Goal: Navigation & Orientation: Find specific page/section

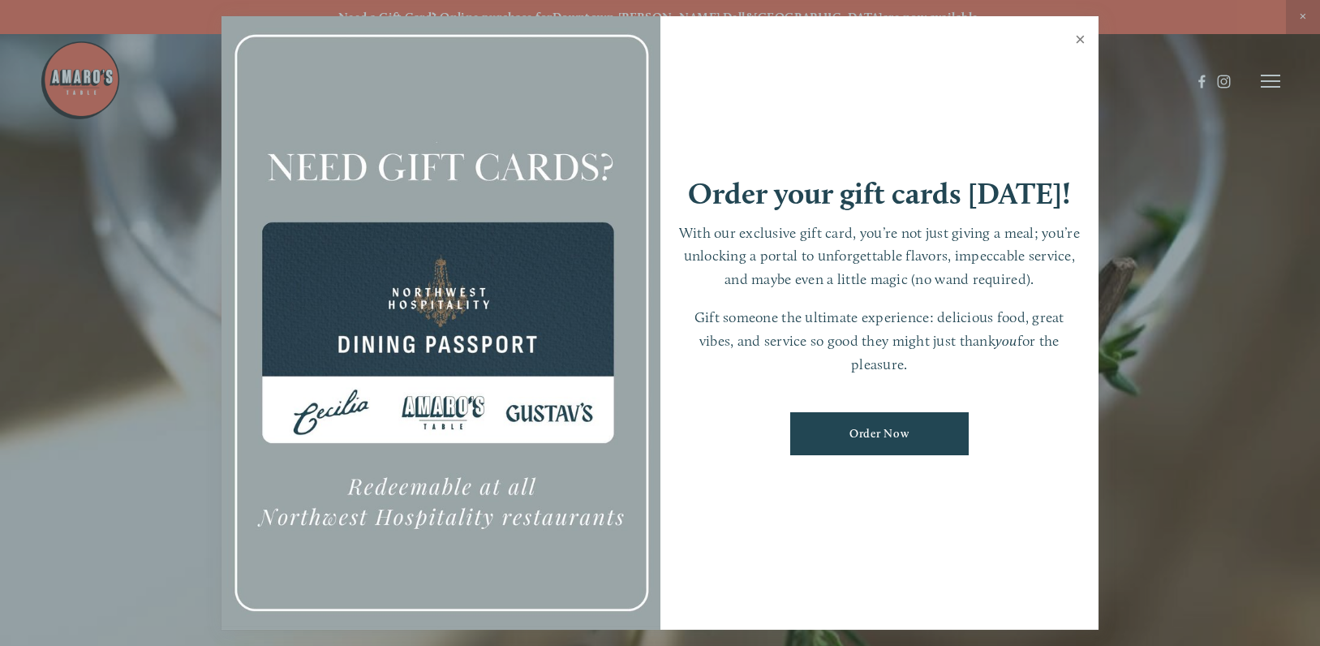
click at [1083, 37] on link "Close" at bounding box center [1080, 41] width 32 height 45
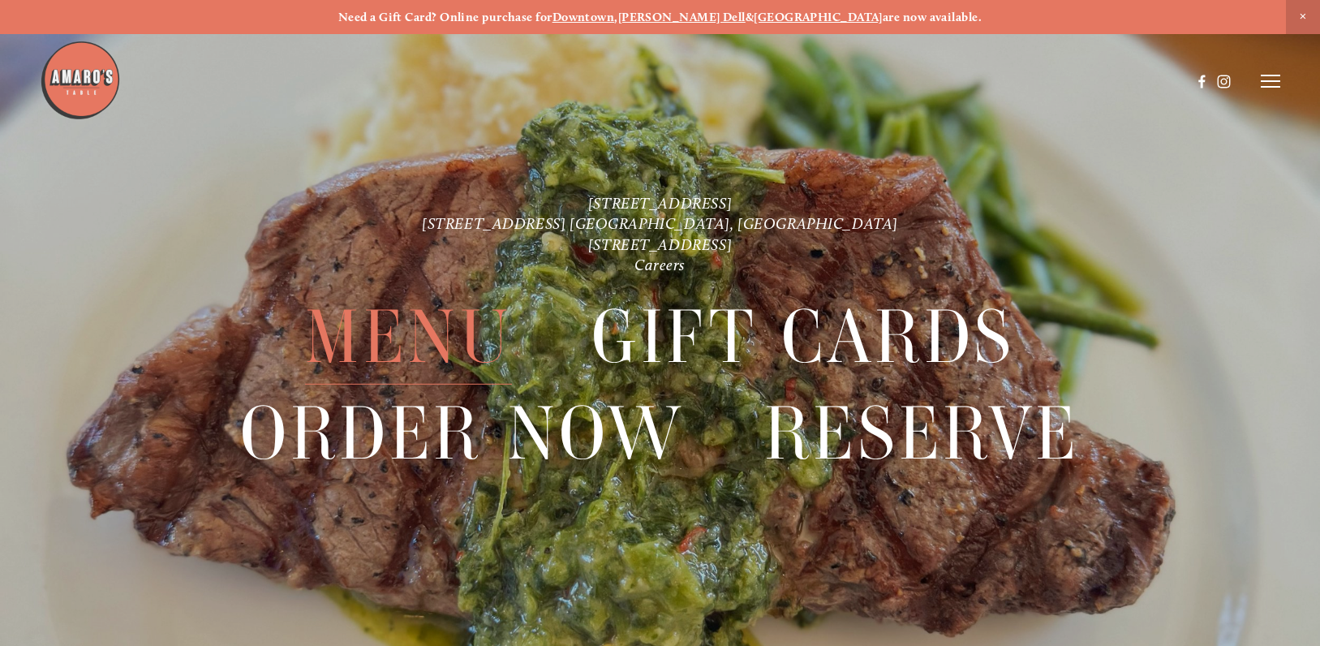
click at [407, 324] on span "Menu" at bounding box center [408, 336] width 207 height 96
click at [419, 322] on span "Menu" at bounding box center [408, 336] width 207 height 96
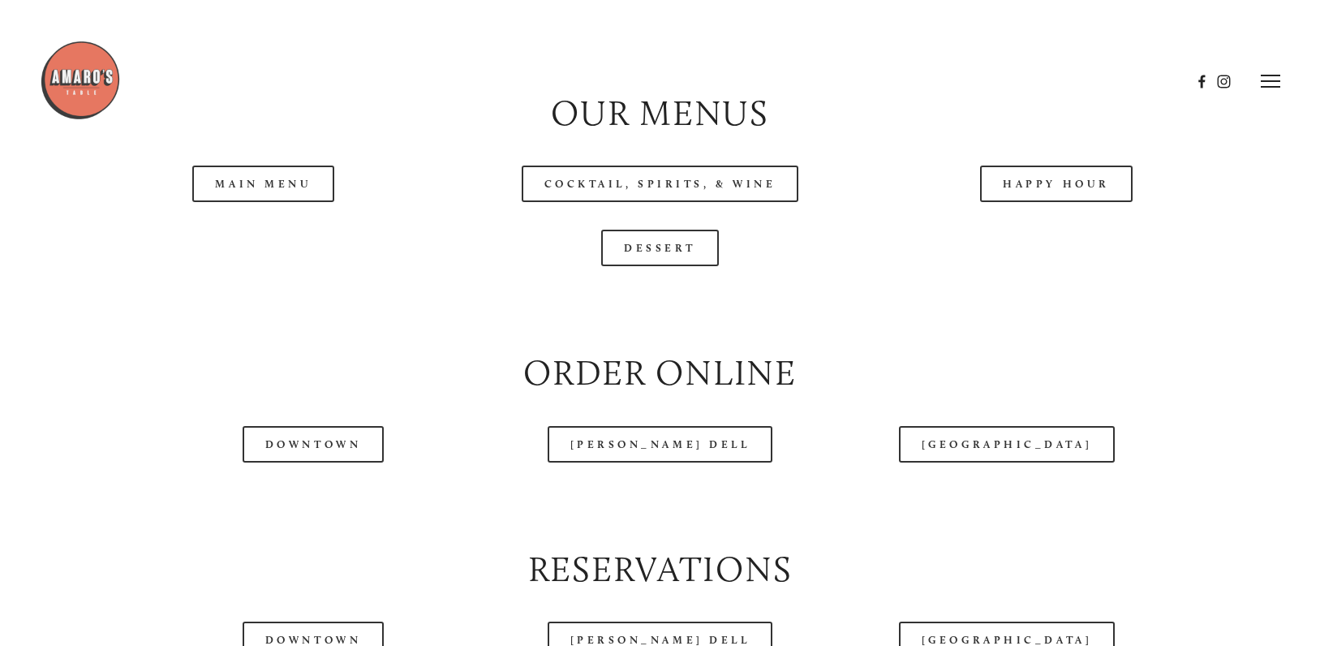
scroll to position [1622, 0]
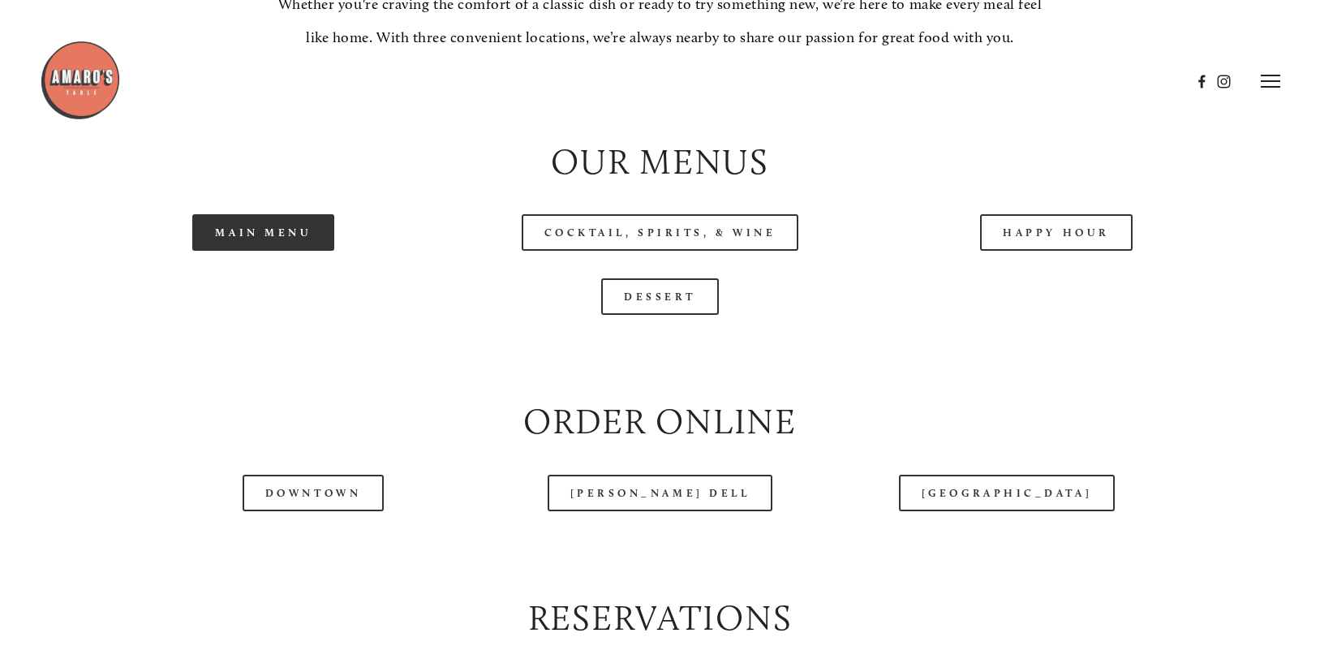
click at [287, 251] on link "Main Menu" at bounding box center [263, 232] width 142 height 37
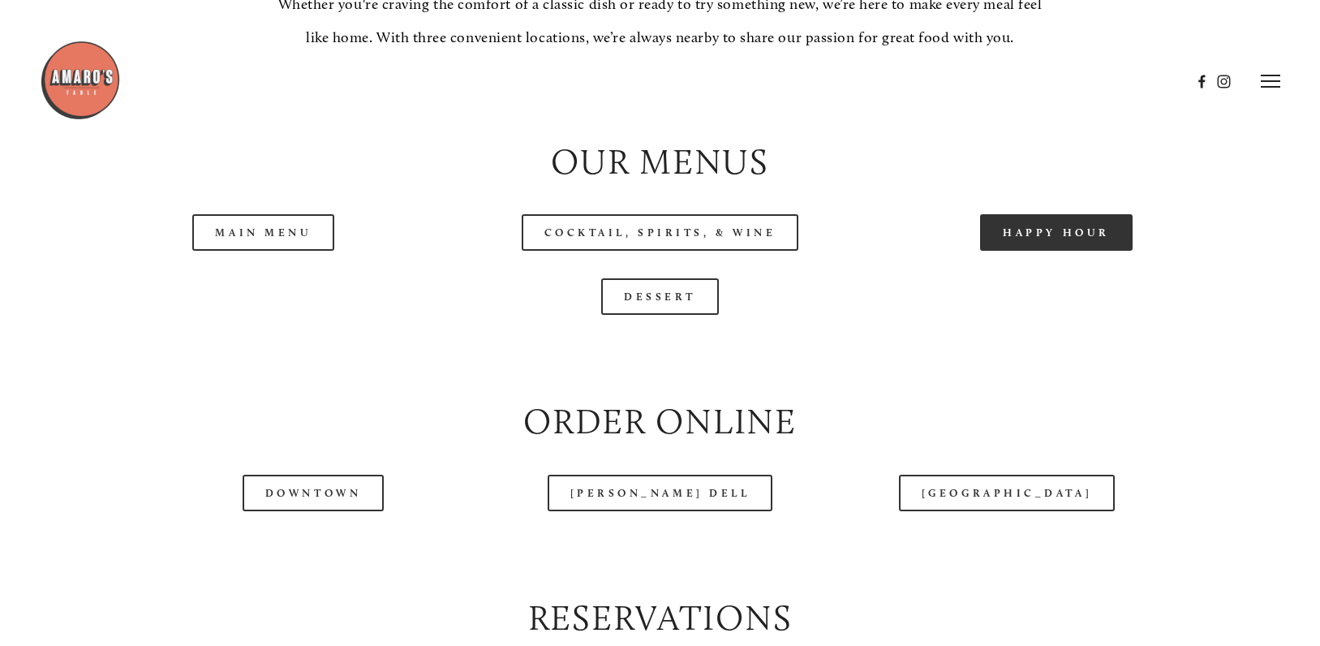
click at [1066, 251] on link "Happy Hour" at bounding box center [1056, 232] width 153 height 37
